Goal: Navigation & Orientation: Find specific page/section

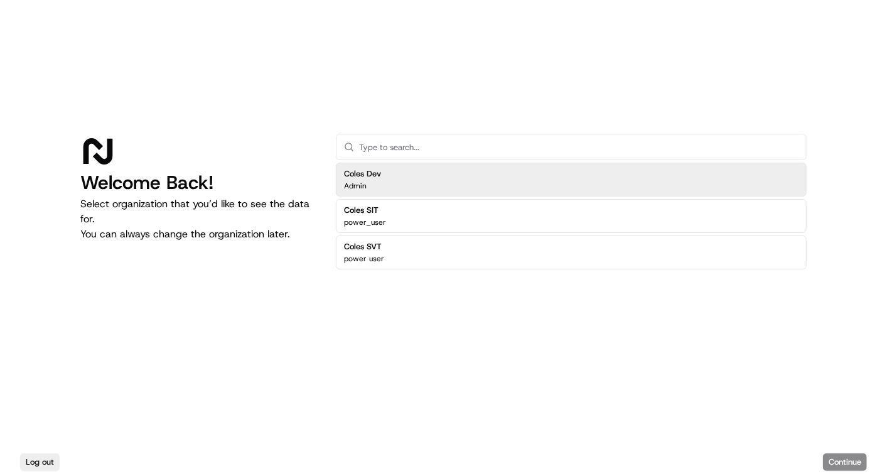
click at [18, 183] on div "Welcome Back! Select organization that you’d like to see the data for. You can …" at bounding box center [443, 224] width 887 height 448
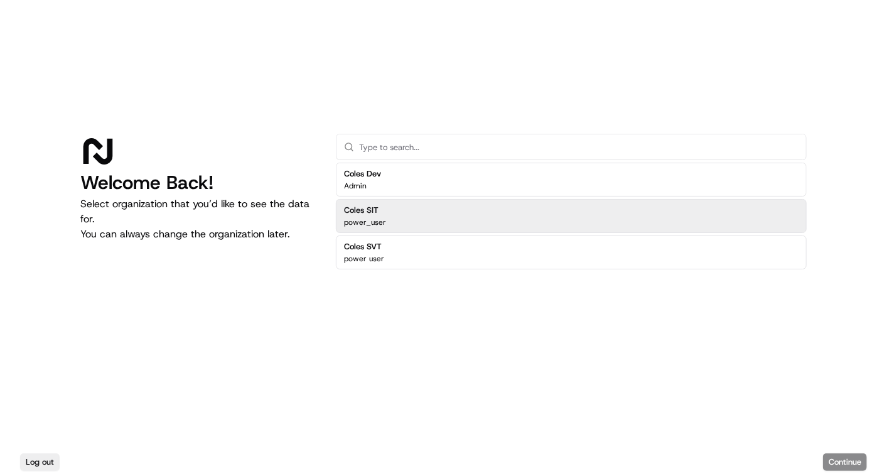
click at [393, 219] on div "Coles SIT power_user" at bounding box center [571, 216] width 471 height 34
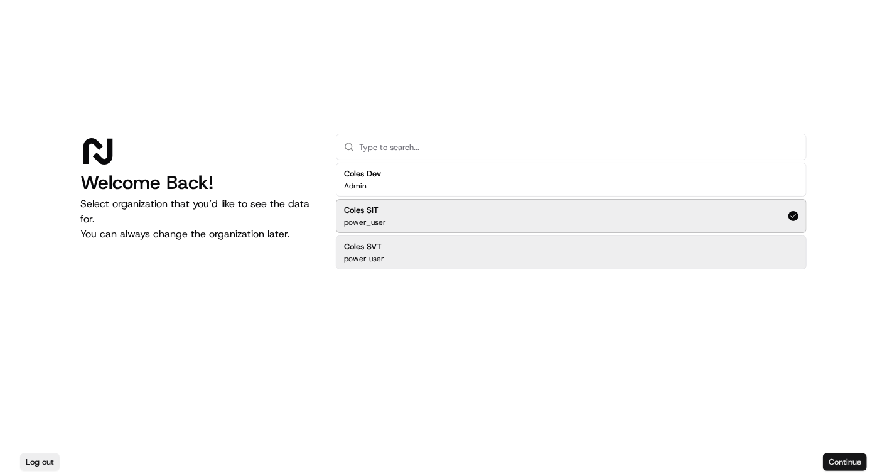
drag, startPoint x: 856, startPoint y: 470, endPoint x: 856, endPoint y: 458, distance: 11.9
click at [856, 458] on button "Continue" at bounding box center [845, 462] width 44 height 18
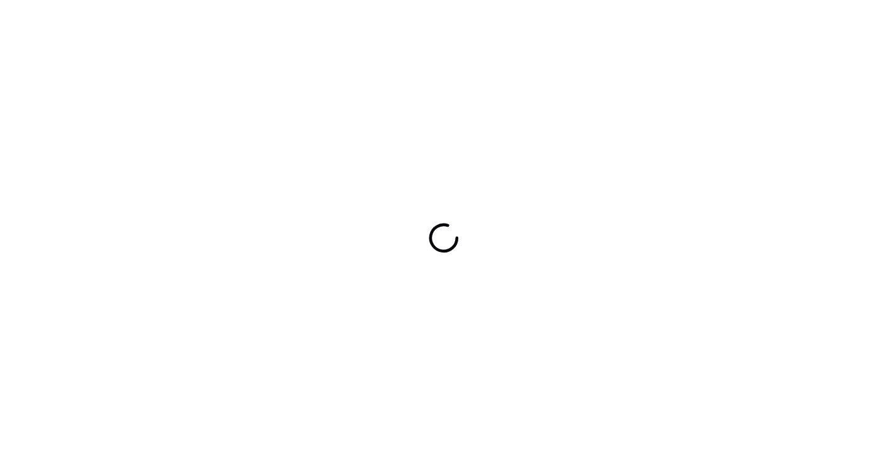
click at [856, 458] on div at bounding box center [443, 238] width 887 height 476
